Goal: Task Accomplishment & Management: Use online tool/utility

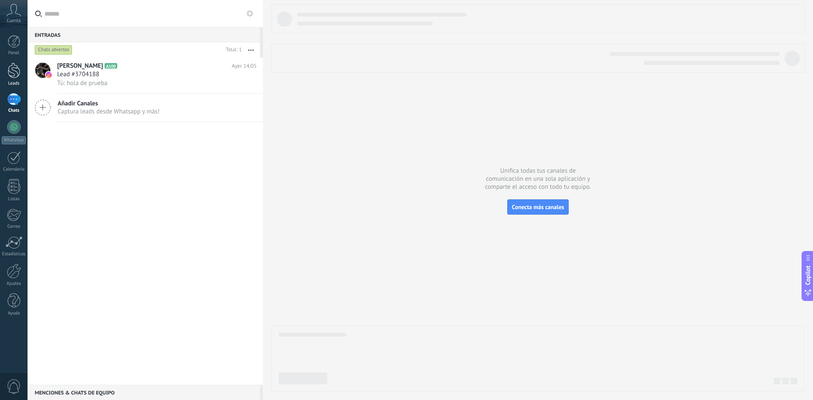
drag, startPoint x: 0, startPoint y: 0, endPoint x: 9, endPoint y: 73, distance: 73.8
click at [9, 73] on div at bounding box center [14, 71] width 13 height 16
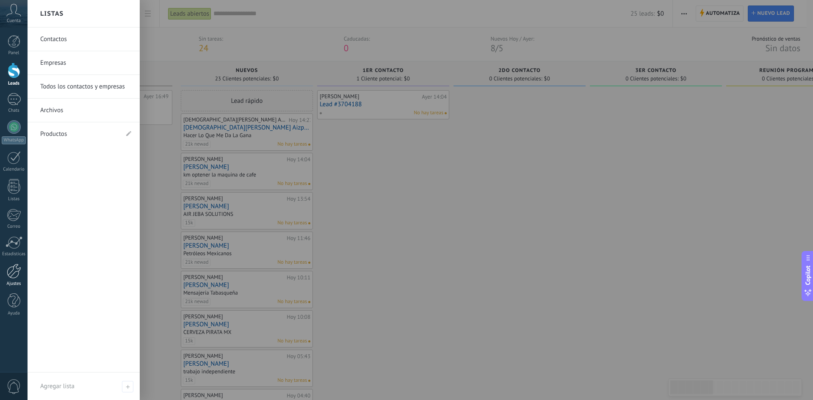
click at [11, 274] on div at bounding box center [14, 271] width 14 height 15
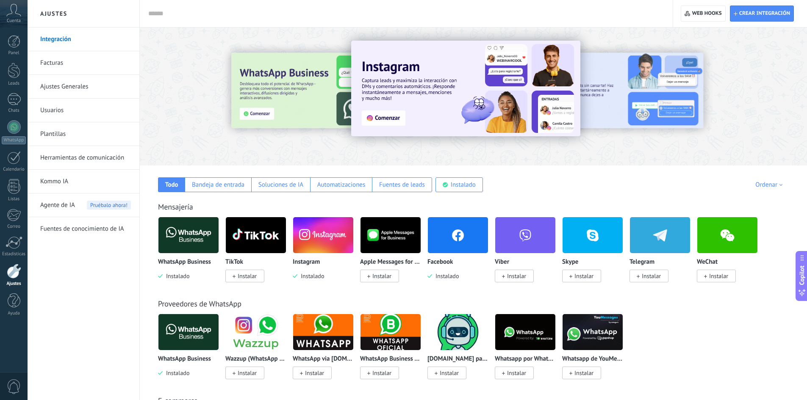
click at [180, 231] on img at bounding box center [188, 235] width 60 height 41
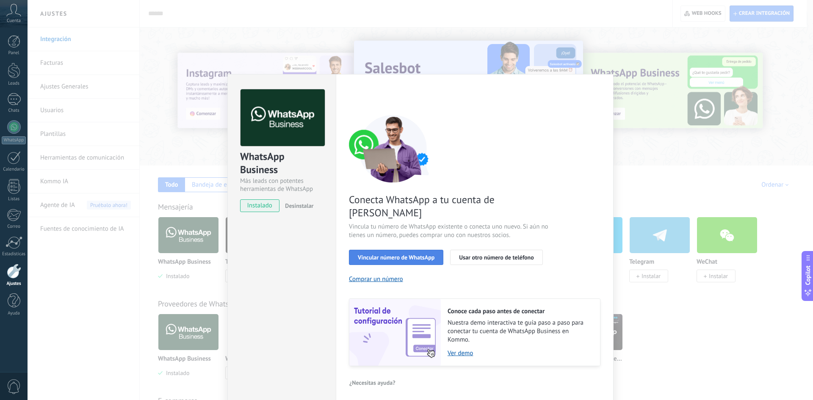
click at [419, 255] on span "Vincular número de WhatsApp" at bounding box center [396, 258] width 77 height 6
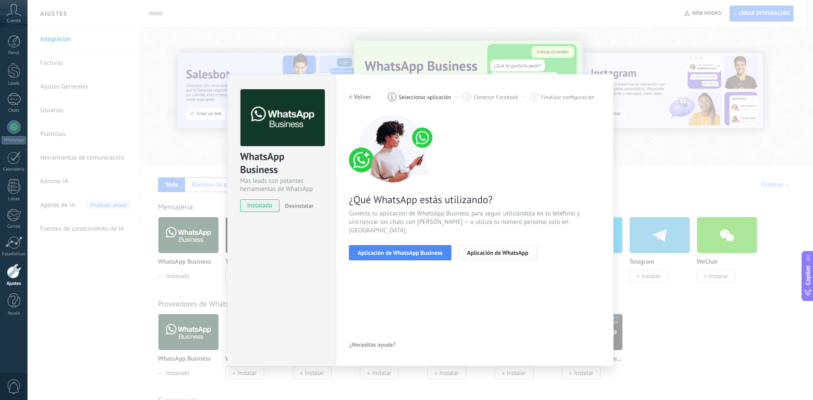
click at [512, 250] on span "Aplicación de WhatsApp" at bounding box center [497, 253] width 61 height 6
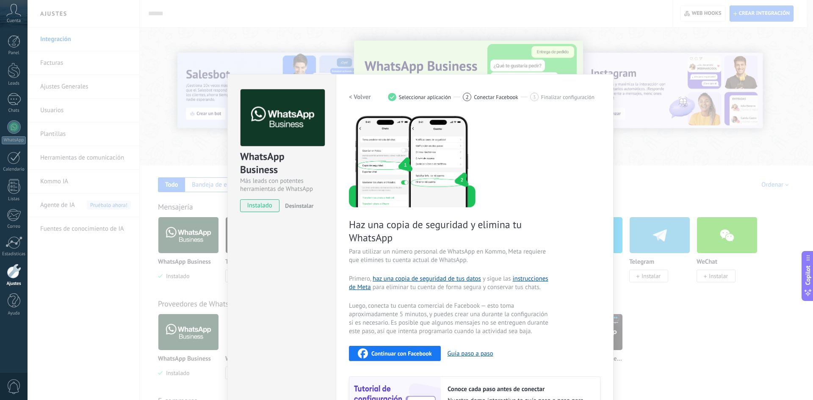
click at [358, 98] on h2 "< Volver" at bounding box center [360, 97] width 22 height 8
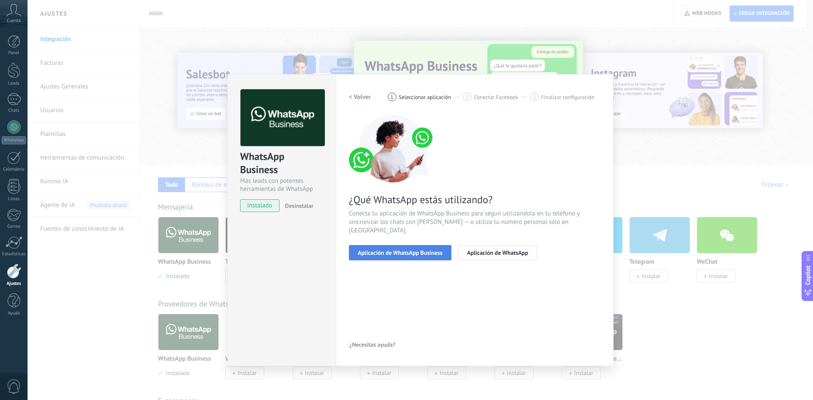
click at [421, 250] on span "Aplicación de WhatsApp Business" at bounding box center [400, 253] width 85 height 6
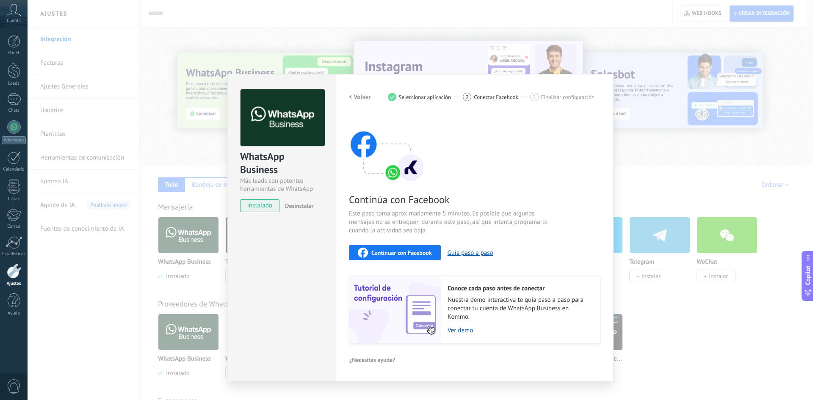
click at [419, 257] on div "Continuar con Facebook" at bounding box center [395, 253] width 74 height 10
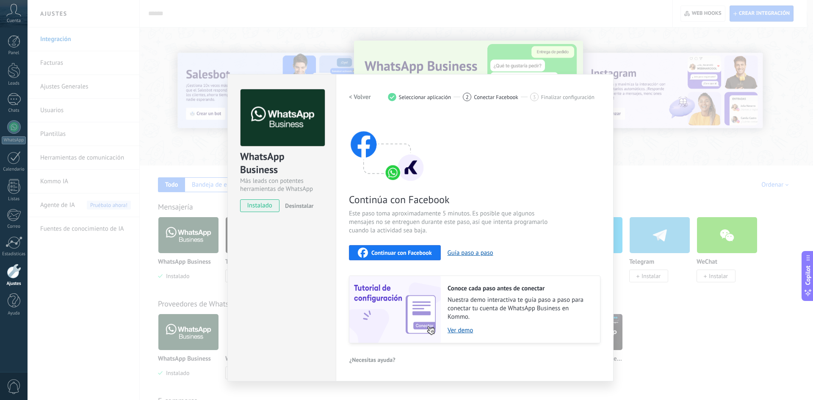
click at [405, 251] on span "Continuar con Facebook" at bounding box center [402, 253] width 61 height 6
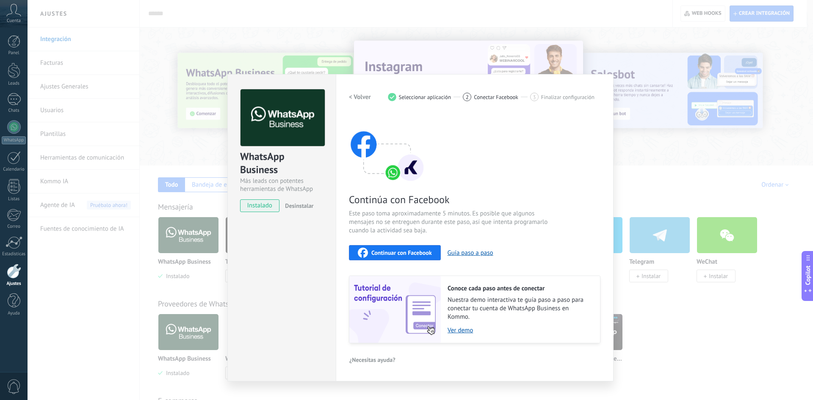
click at [358, 99] on h2 "< Volver" at bounding box center [360, 97] width 22 height 8
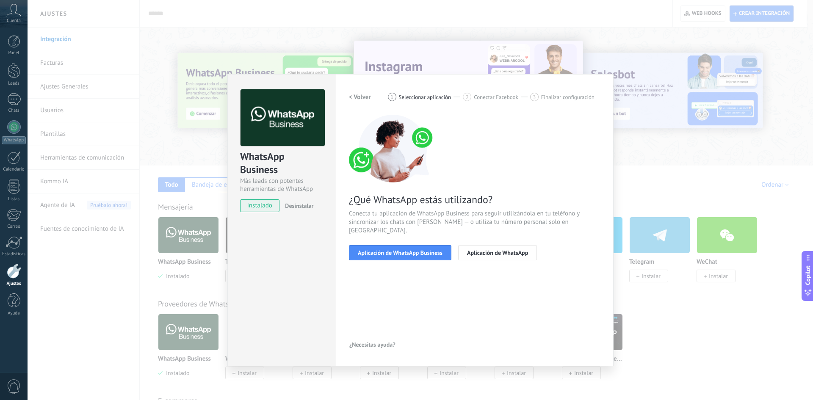
click at [358, 97] on h2 "< Volver" at bounding box center [360, 97] width 22 height 8
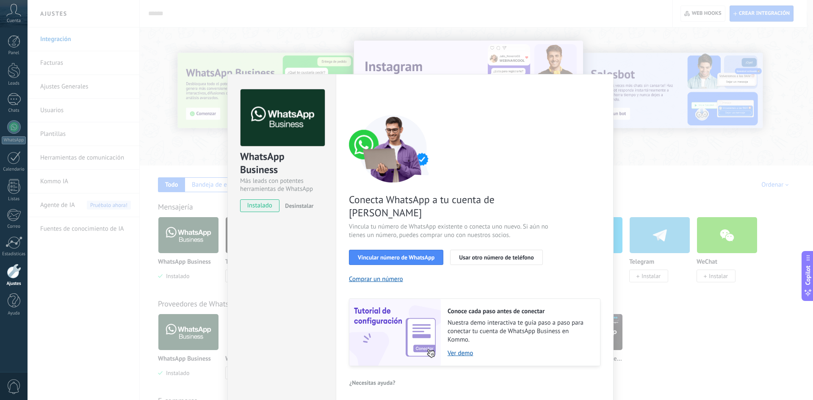
click at [358, 97] on div "< Volver 1 Seleccionar aplicación 2 Conectar Facebook 3 Finalizar configuración" at bounding box center [475, 96] width 252 height 15
click at [689, 213] on div "WhatsApp Business Más leads con potentes herramientas de WhatsApp instalado Des…" at bounding box center [421, 200] width 786 height 400
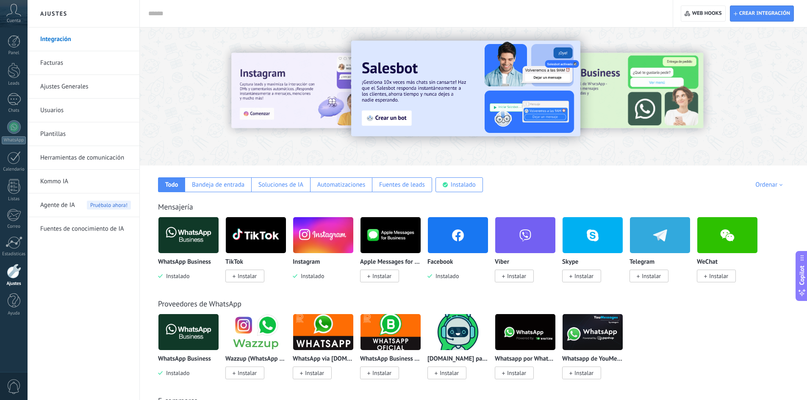
click at [187, 238] on img at bounding box center [188, 235] width 60 height 41
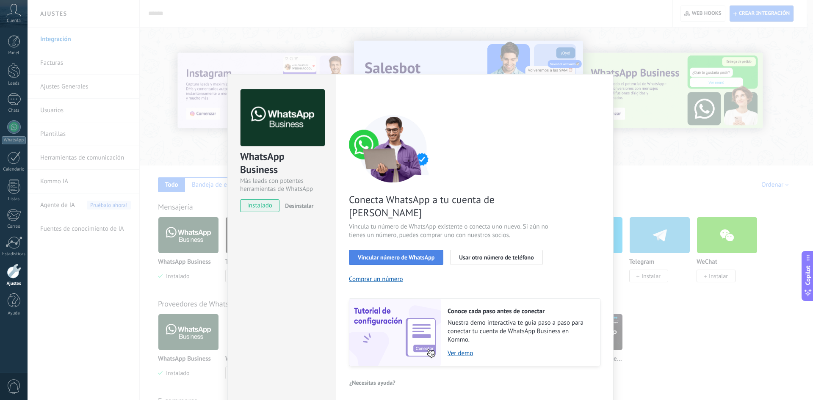
click at [403, 255] on span "Vincular número de WhatsApp" at bounding box center [396, 258] width 77 height 6
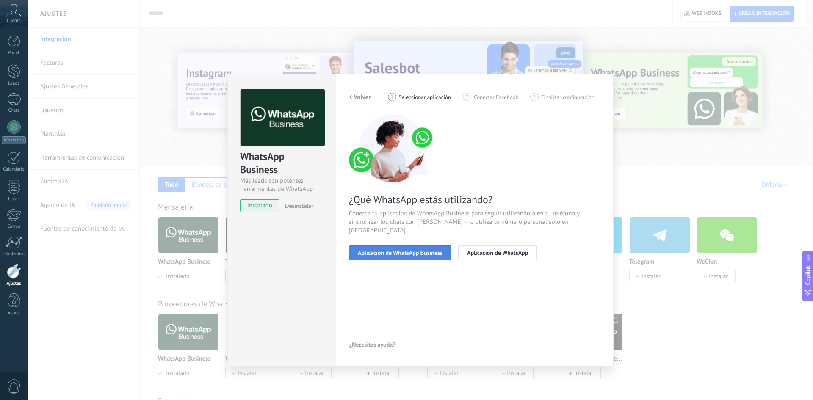
click at [407, 250] on span "Aplicación de WhatsApp Business" at bounding box center [400, 253] width 85 height 6
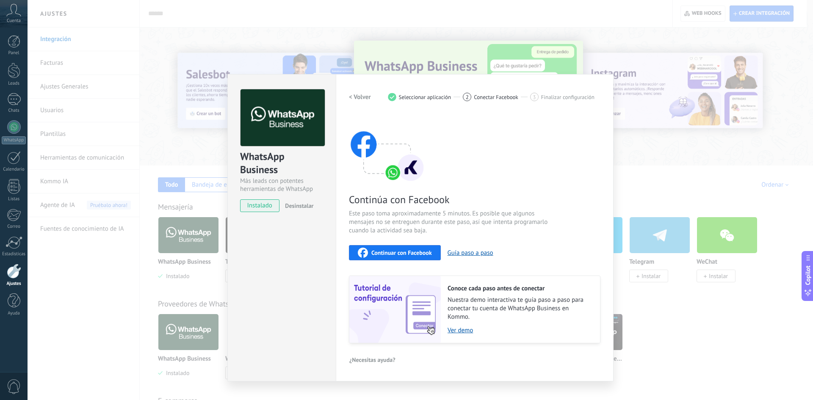
click at [360, 94] on h2 "< Volver" at bounding box center [360, 97] width 22 height 8
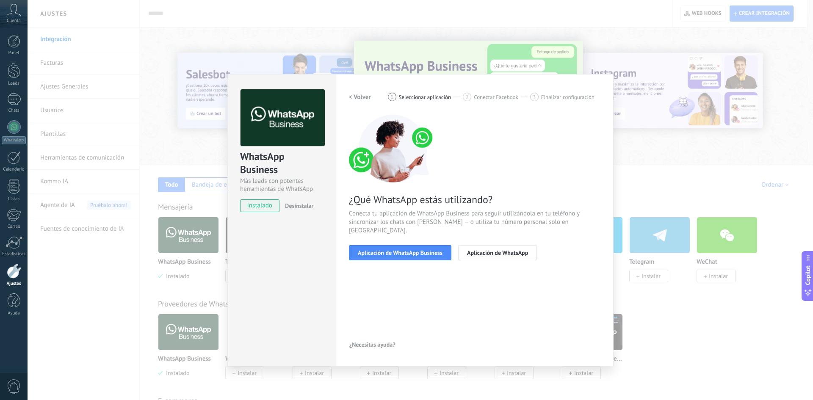
click at [356, 98] on h2 "< Volver" at bounding box center [360, 97] width 22 height 8
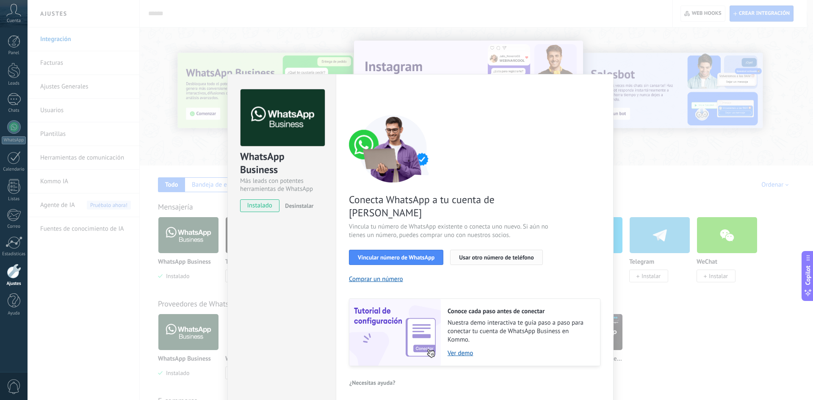
click at [477, 250] on button "Usar otro número de teléfono" at bounding box center [496, 257] width 92 height 15
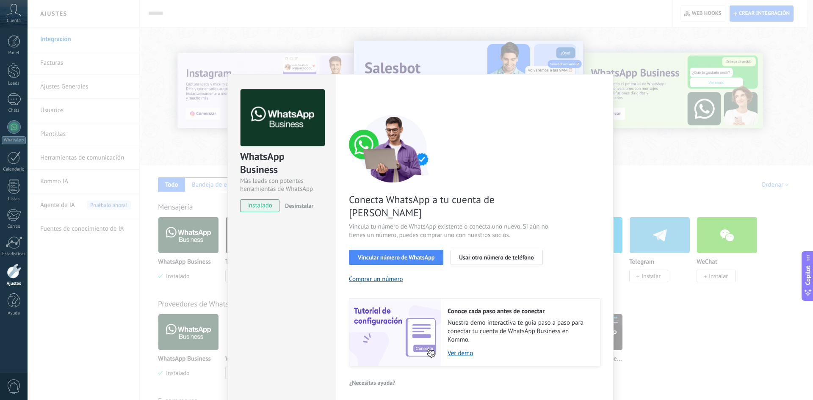
click at [370, 46] on div "WhatsApp Business Más leads con potentes herramientas de WhatsApp instalado Des…" at bounding box center [421, 200] width 786 height 400
